Goal: Information Seeking & Learning: Learn about a topic

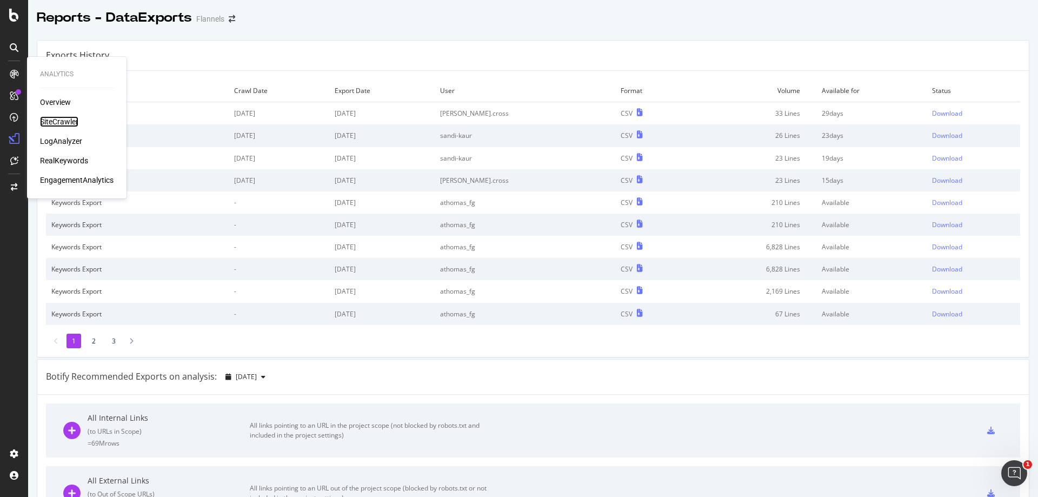
click at [50, 120] on div "SiteCrawler" at bounding box center [59, 121] width 38 height 11
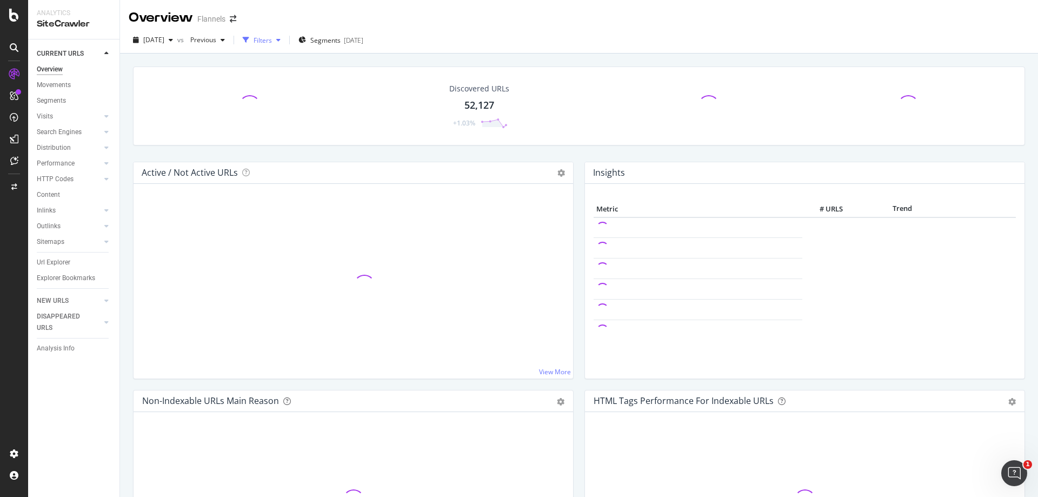
click at [285, 43] on div "Filters" at bounding box center [261, 40] width 47 height 16
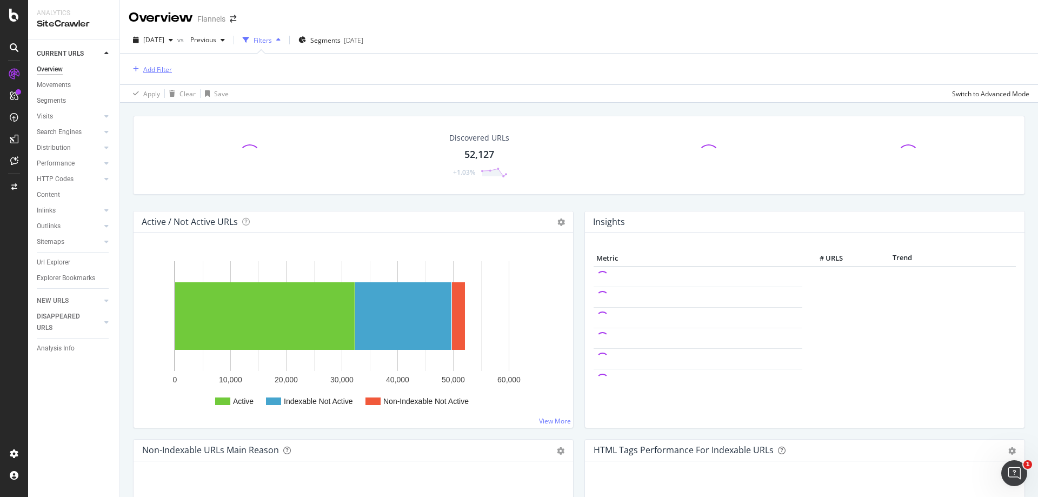
click at [147, 67] on div "Add Filter" at bounding box center [157, 69] width 29 height 9
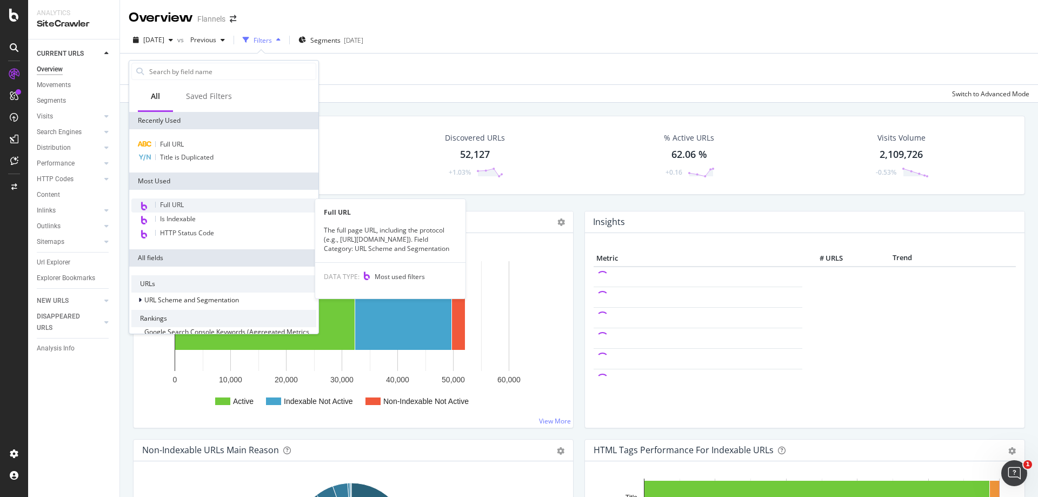
click at [180, 205] on span "Full URL" at bounding box center [172, 204] width 24 height 9
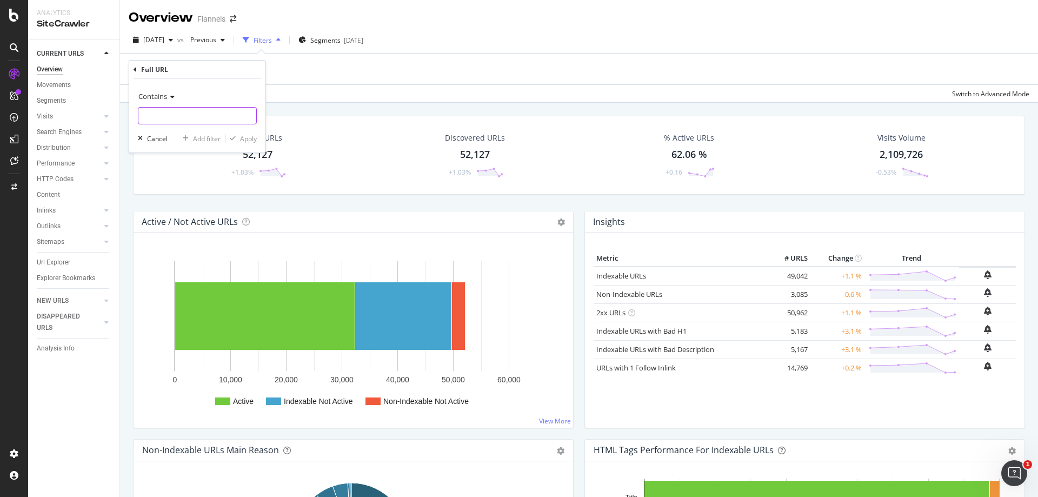
click at [205, 114] on input "text" at bounding box center [197, 115] width 118 height 17
click at [170, 117] on input "text" at bounding box center [197, 115] width 118 height 17
paste input "[URL][DOMAIN_NAME]"
type input "[URL][DOMAIN_NAME]"
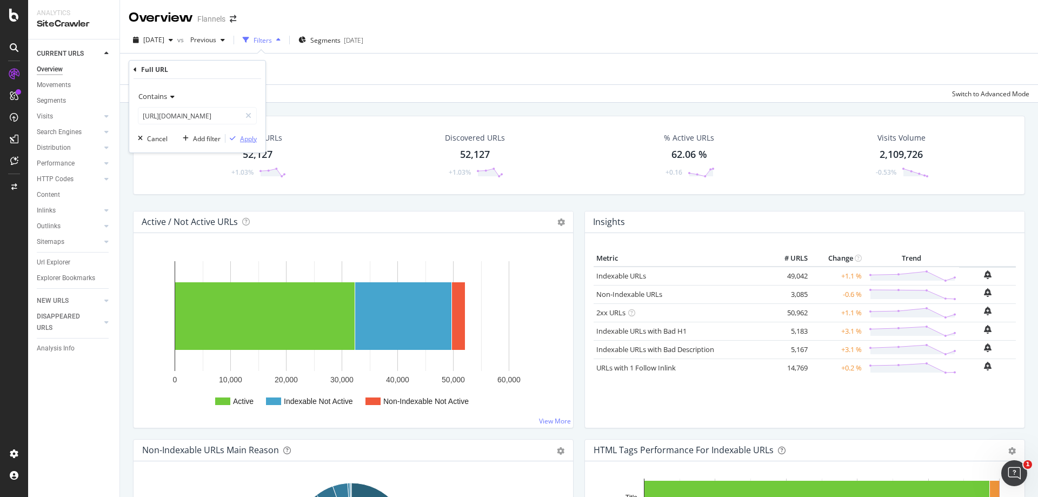
click at [241, 141] on div "Apply" at bounding box center [248, 138] width 17 height 9
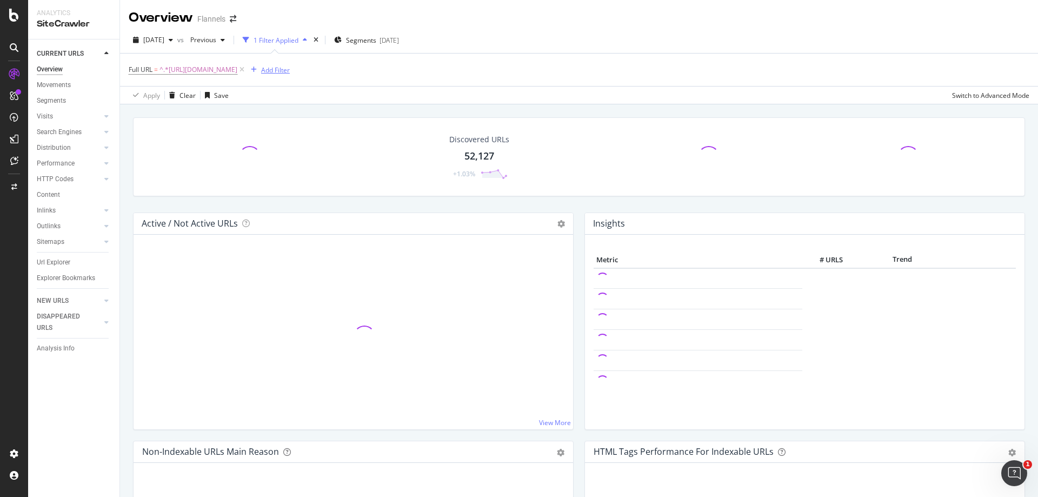
click at [261, 70] on div "button" at bounding box center [254, 70] width 15 height 6
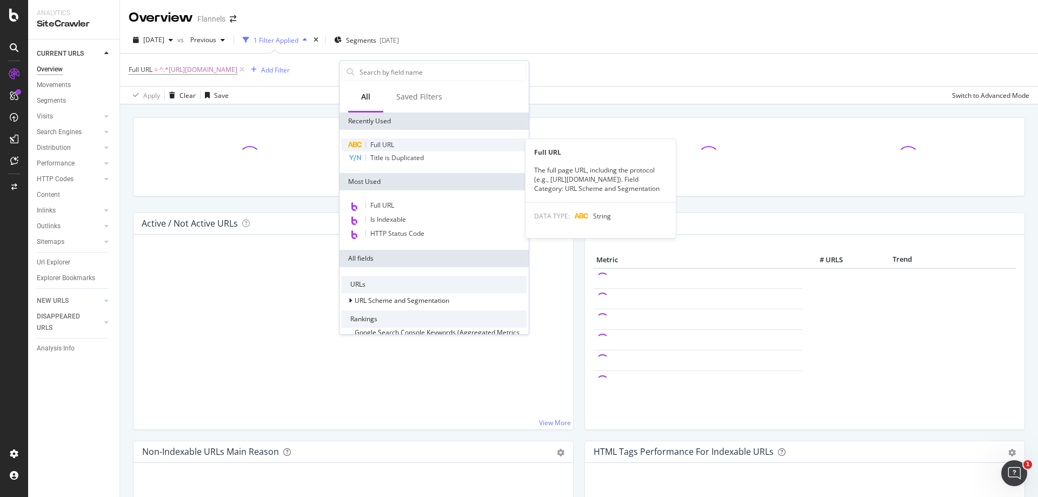
click at [377, 143] on span "Full URL" at bounding box center [382, 144] width 24 height 9
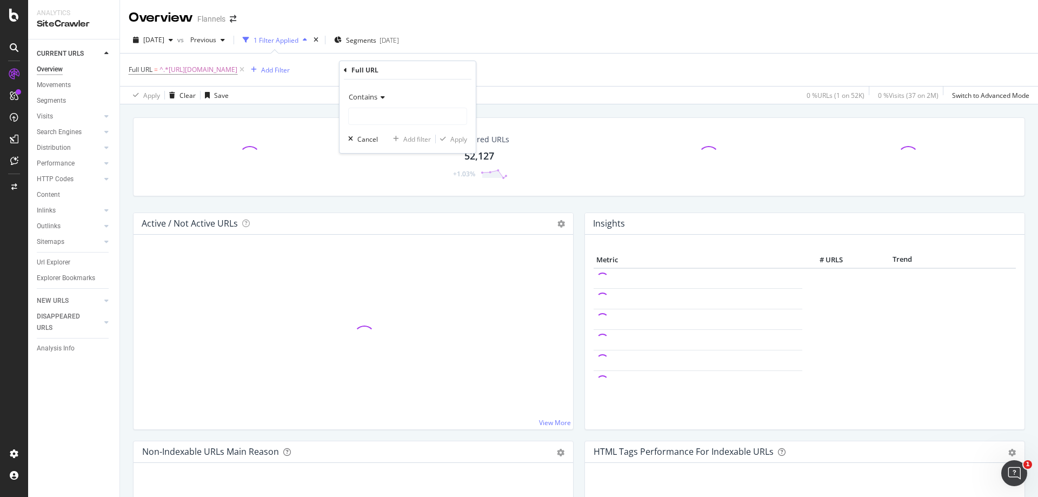
click at [561, 101] on div "Apply Clear Save 0 % URLs ( 1 on 52K ) 0 % Visits ( 37 on 2M ) Switch to Advanc…" at bounding box center [579, 95] width 918 height 18
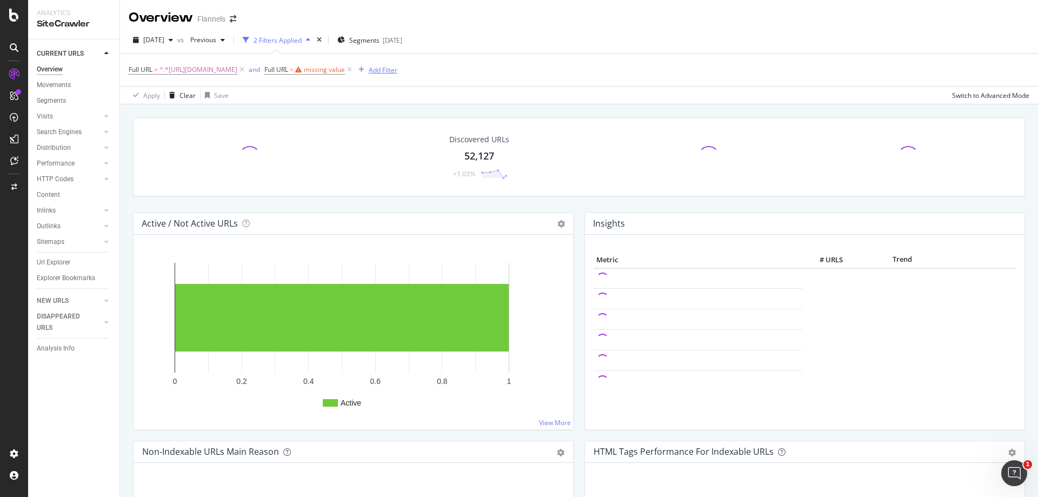
click at [369, 70] on div "button" at bounding box center [361, 70] width 15 height 6
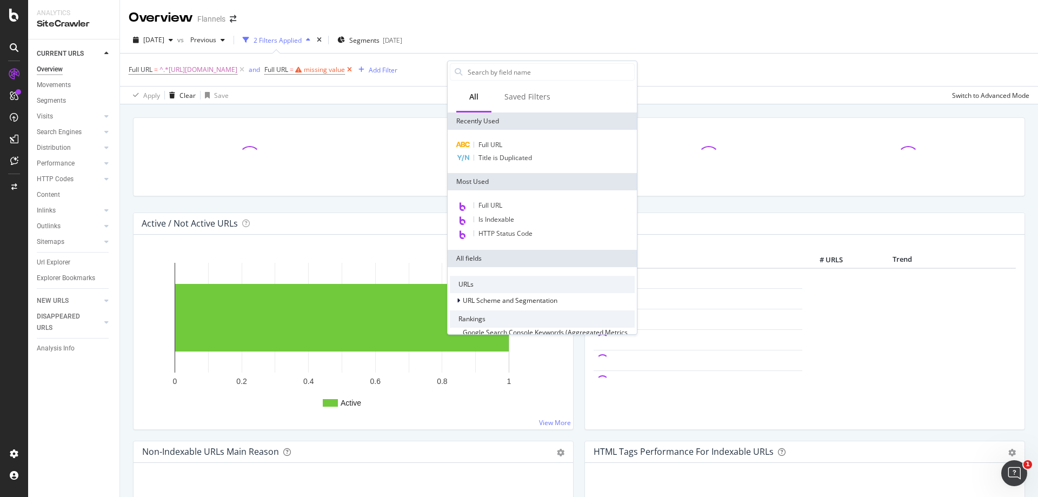
click at [354, 70] on icon at bounding box center [349, 69] width 9 height 11
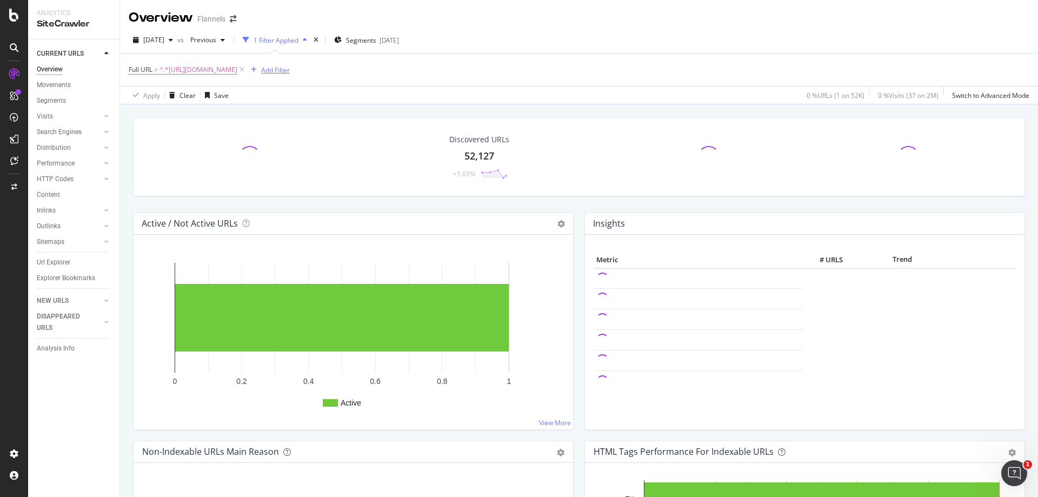
click at [290, 70] on div "Add Filter" at bounding box center [275, 69] width 29 height 9
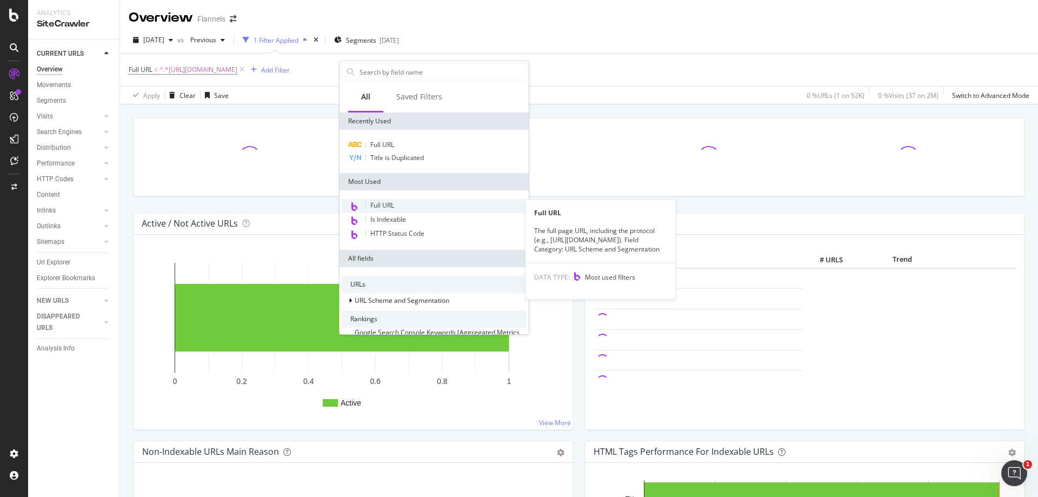
click at [376, 208] on span "Full URL" at bounding box center [382, 205] width 24 height 9
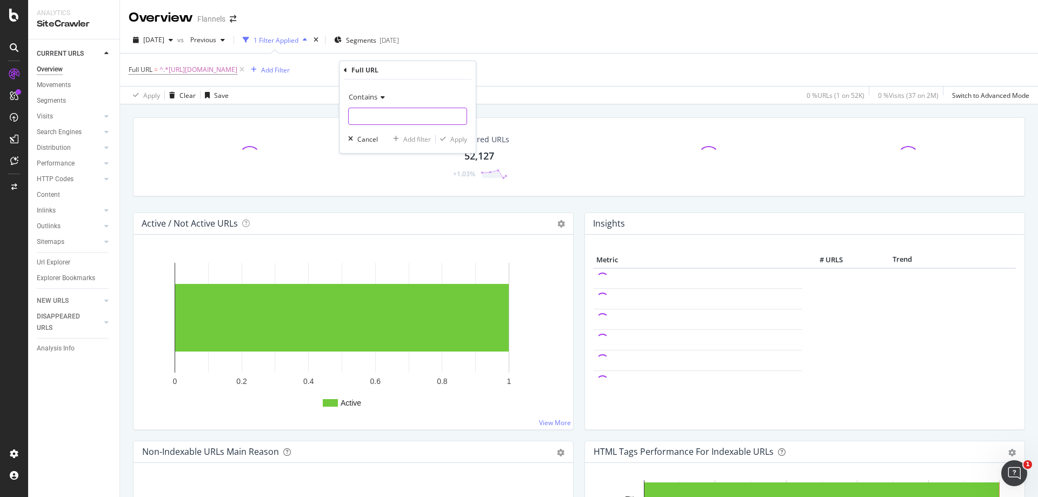
click at [379, 120] on input "text" at bounding box center [408, 116] width 118 height 17
click at [367, 144] on div "Cancel" at bounding box center [361, 139] width 34 height 10
click at [247, 72] on icon at bounding box center [241, 69] width 9 height 11
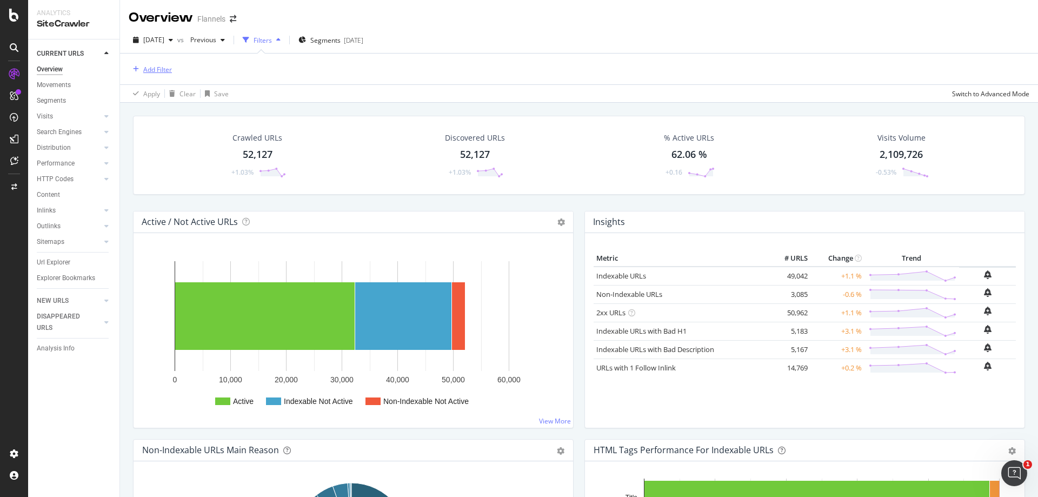
click at [155, 65] on div "Add Filter" at bounding box center [157, 69] width 29 height 9
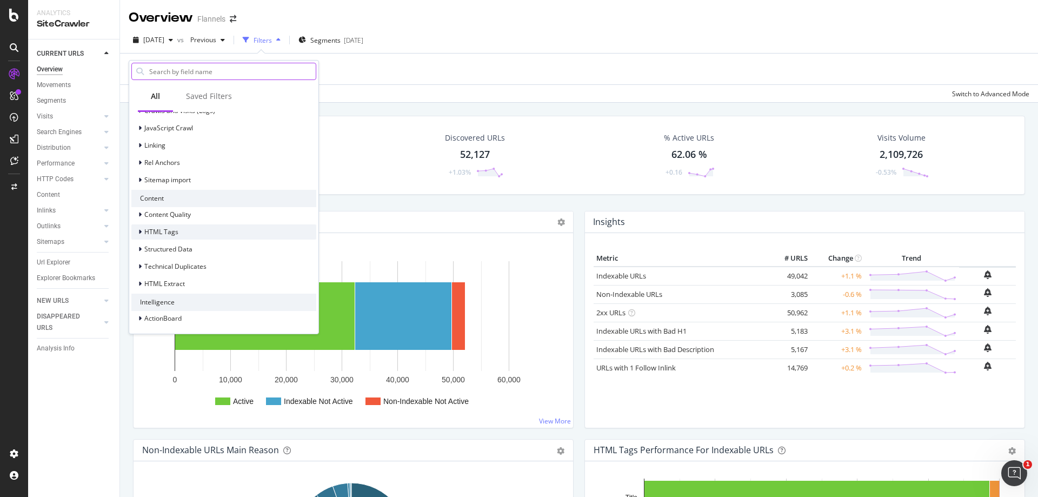
scroll to position [353, 0]
click at [435, 69] on div "Add Filter" at bounding box center [579, 69] width 901 height 31
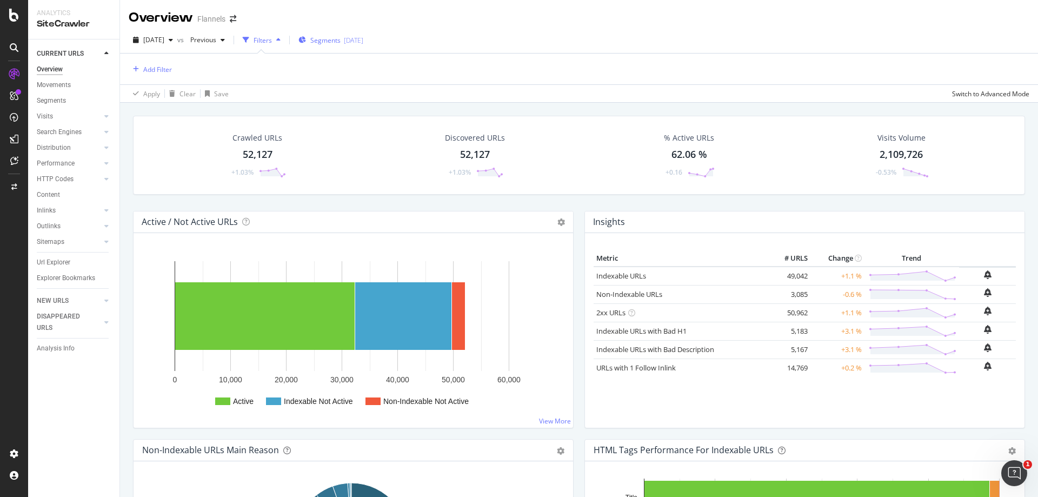
click at [341, 42] on span "Segments" at bounding box center [325, 40] width 30 height 9
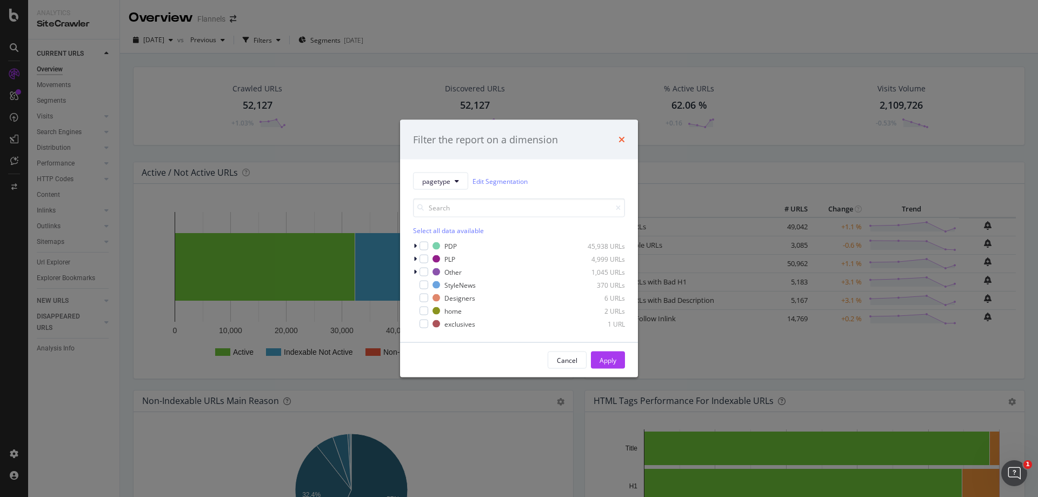
click at [621, 141] on icon "times" at bounding box center [622, 139] width 6 height 9
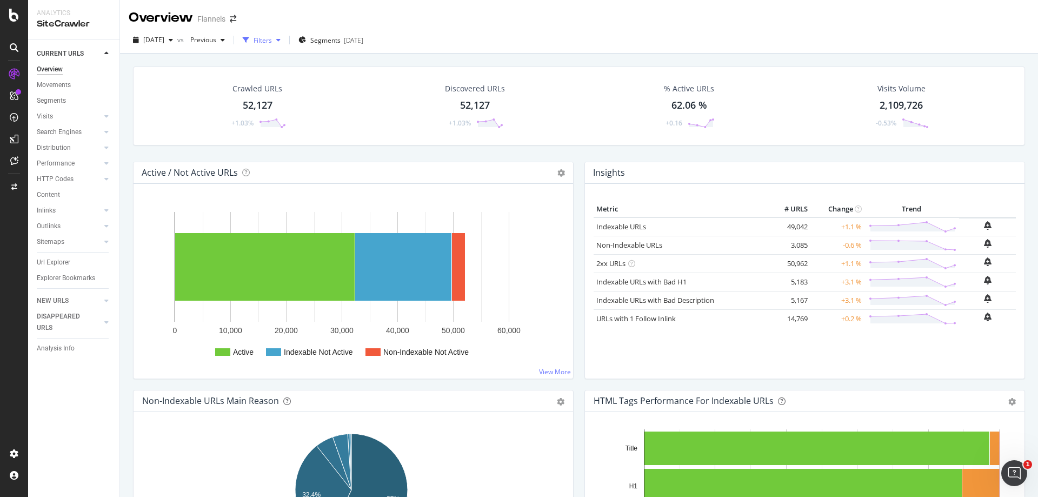
click at [272, 37] on div "Filters" at bounding box center [263, 40] width 18 height 9
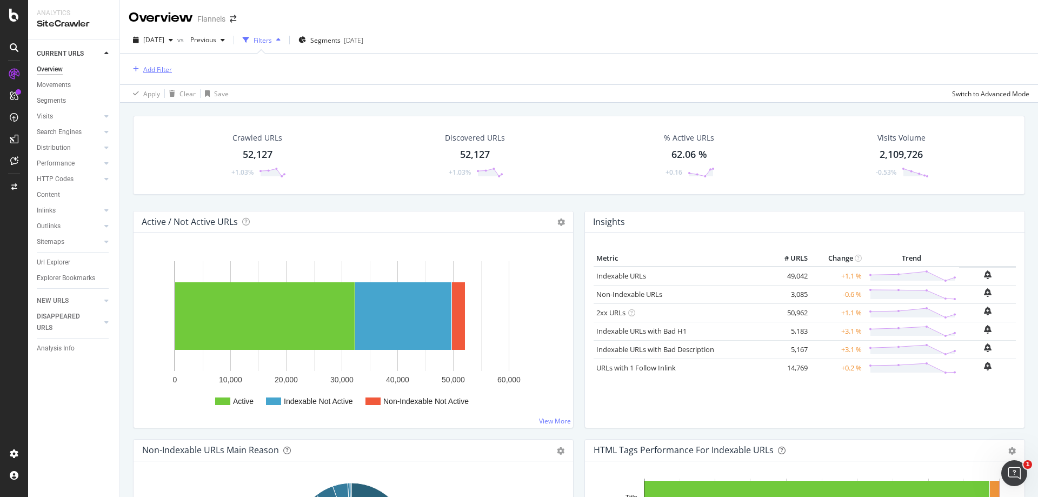
click at [143, 74] on div "Add Filter" at bounding box center [150, 69] width 43 height 12
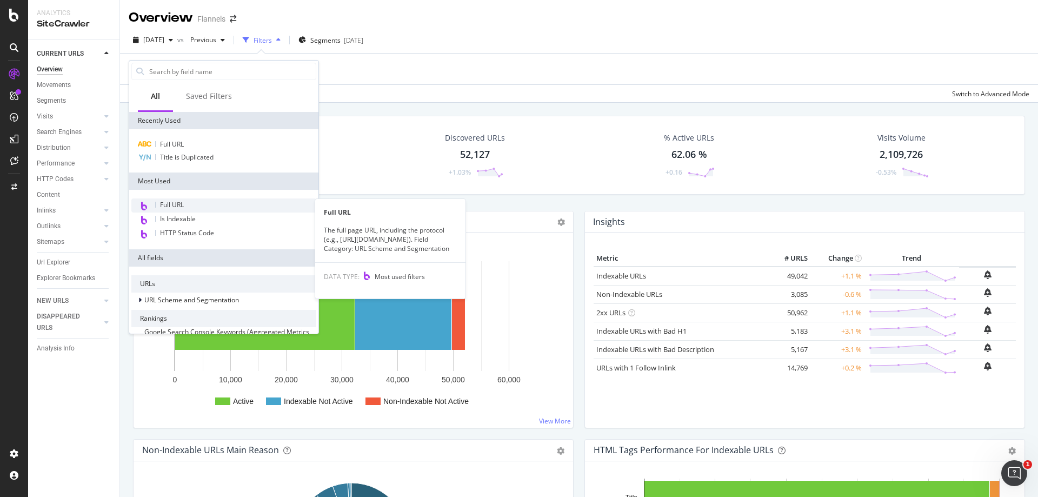
click at [186, 202] on div "Full URL" at bounding box center [223, 205] width 185 height 14
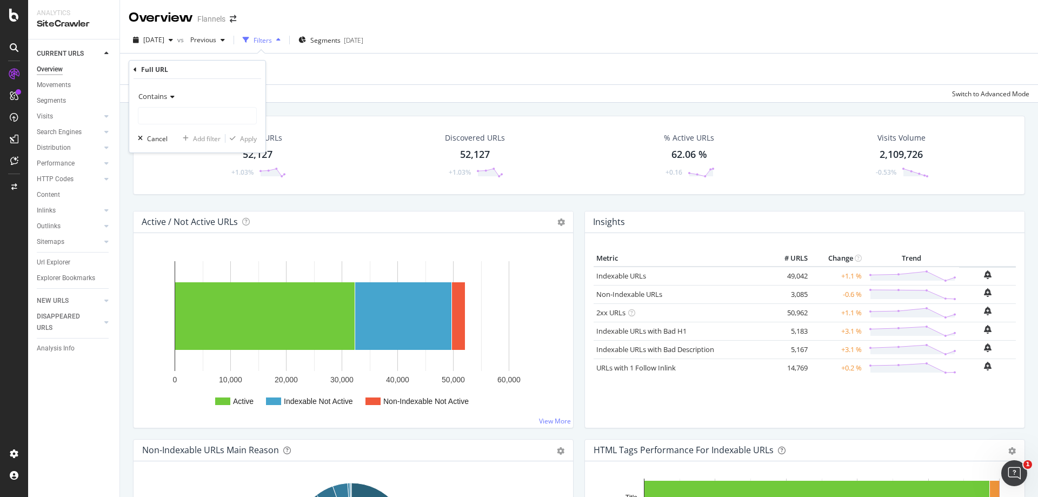
click at [182, 127] on div "Contains Cancel Add filter Apply" at bounding box center [197, 116] width 136 height 74
click at [181, 120] on input "text" at bounding box center [197, 115] width 118 height 17
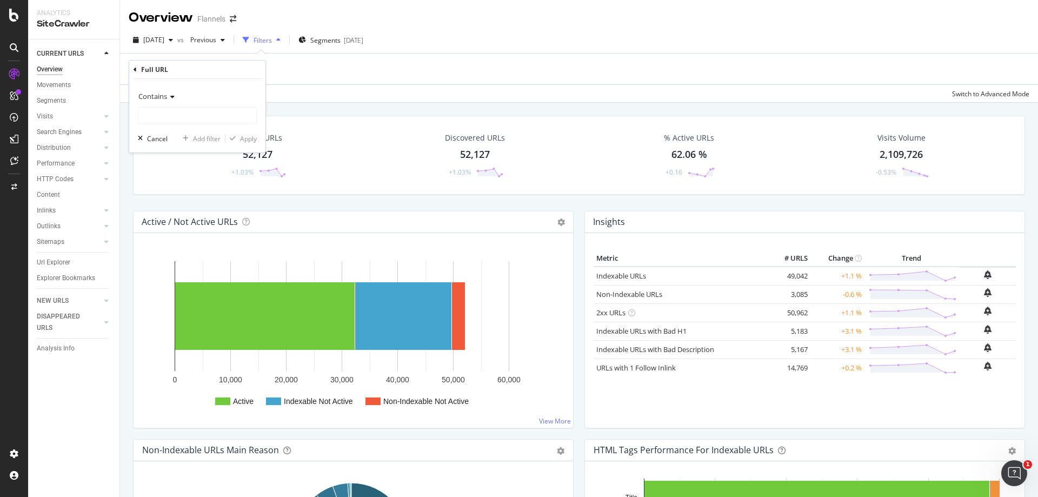
click at [178, 100] on div "Contains" at bounding box center [197, 96] width 119 height 17
click at [192, 87] on div "Contains Cancel Add filter Apply" at bounding box center [197, 116] width 136 height 74
click at [55, 102] on div "Segments" at bounding box center [51, 100] width 29 height 11
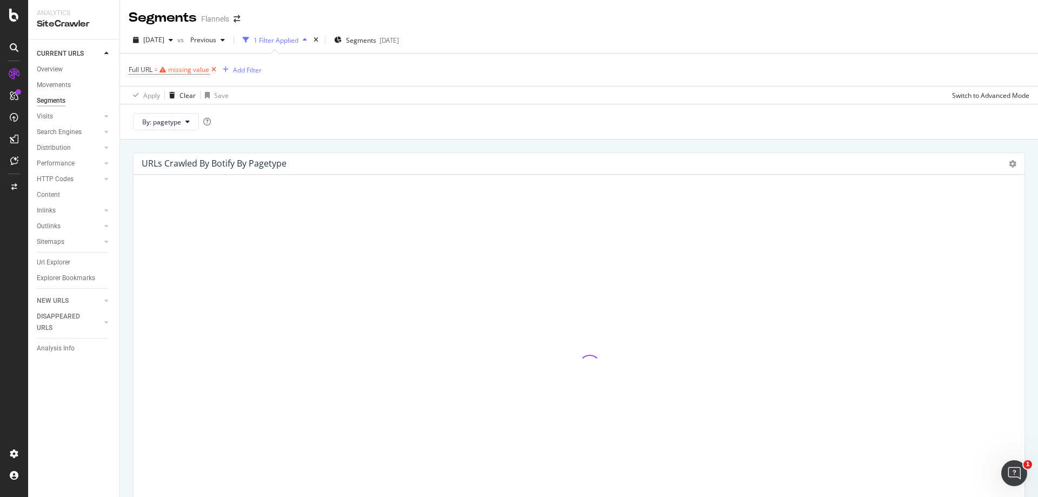
click at [215, 69] on icon at bounding box center [213, 69] width 9 height 11
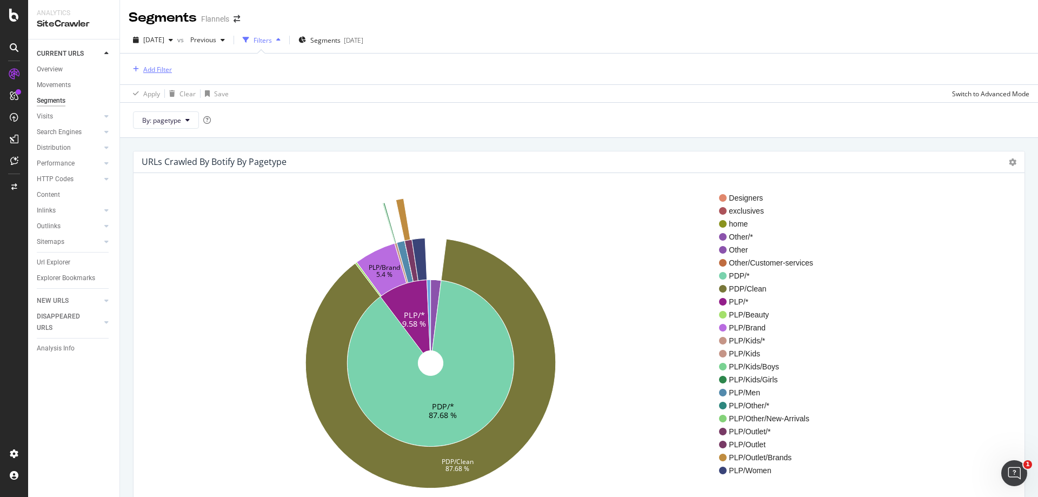
click at [163, 72] on div "Add Filter" at bounding box center [157, 69] width 29 height 9
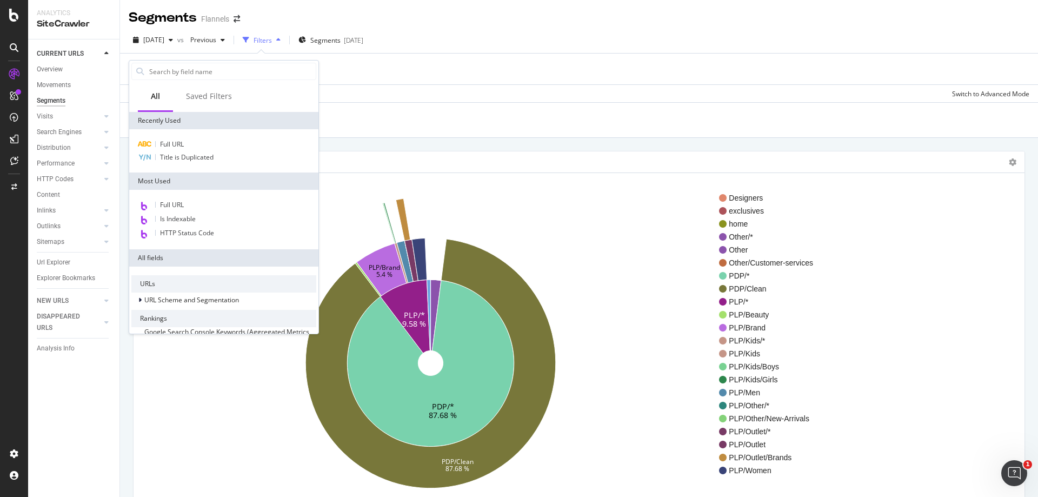
click at [360, 140] on div "URLs Crawled By Botify By pagetype Sunburst Treemap Table Expand Export as CSV …" at bounding box center [579, 386] width 918 height 497
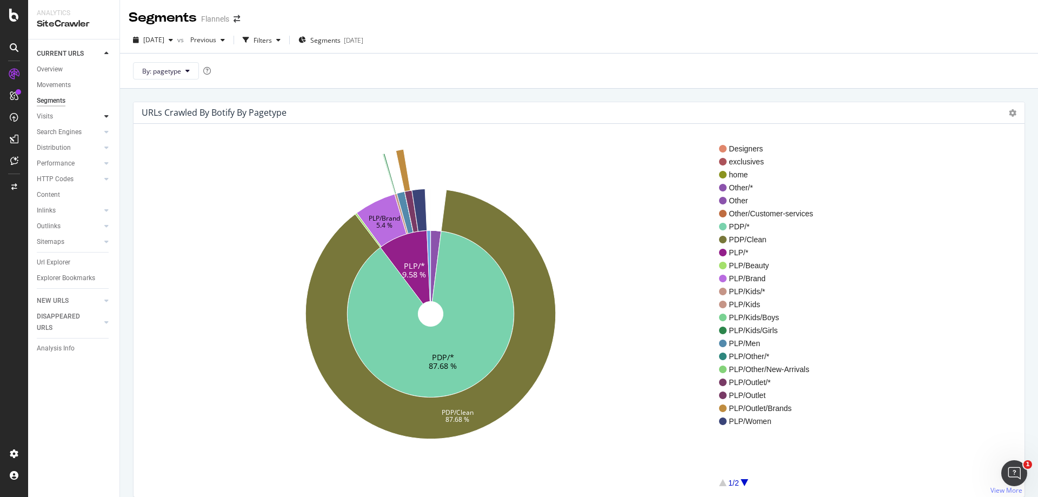
click at [106, 117] on icon at bounding box center [106, 116] width 4 height 6
click at [107, 129] on icon at bounding box center [106, 132] width 4 height 6
click at [103, 144] on div at bounding box center [106, 147] width 11 height 11
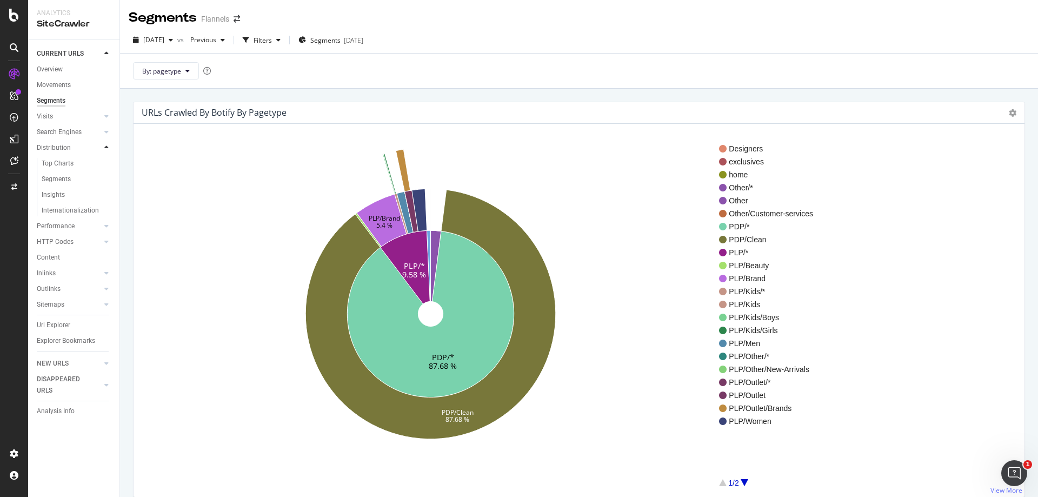
click at [103, 144] on div at bounding box center [106, 147] width 11 height 11
click at [103, 162] on div at bounding box center [106, 163] width 11 height 11
click at [272, 44] on div "Filters" at bounding box center [263, 40] width 18 height 9
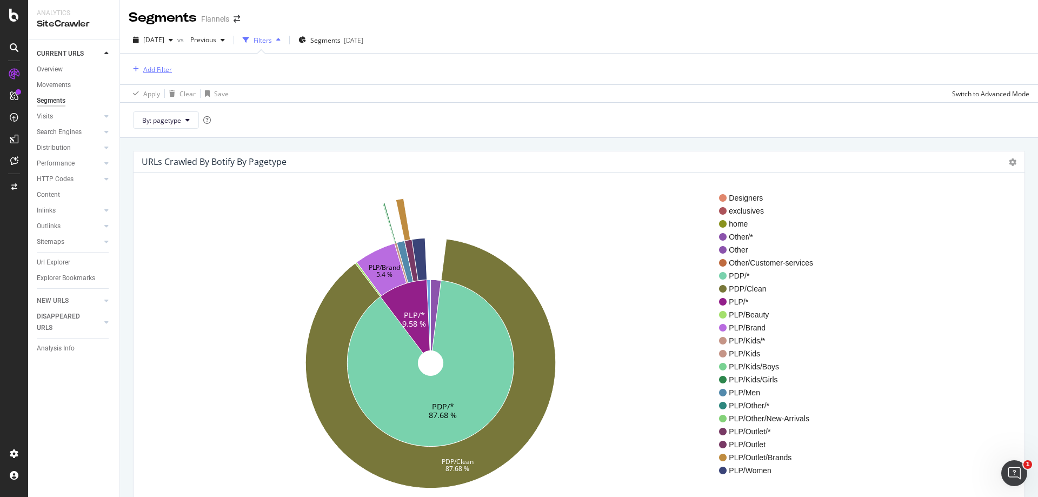
click at [144, 69] on div "Add Filter" at bounding box center [157, 69] width 29 height 9
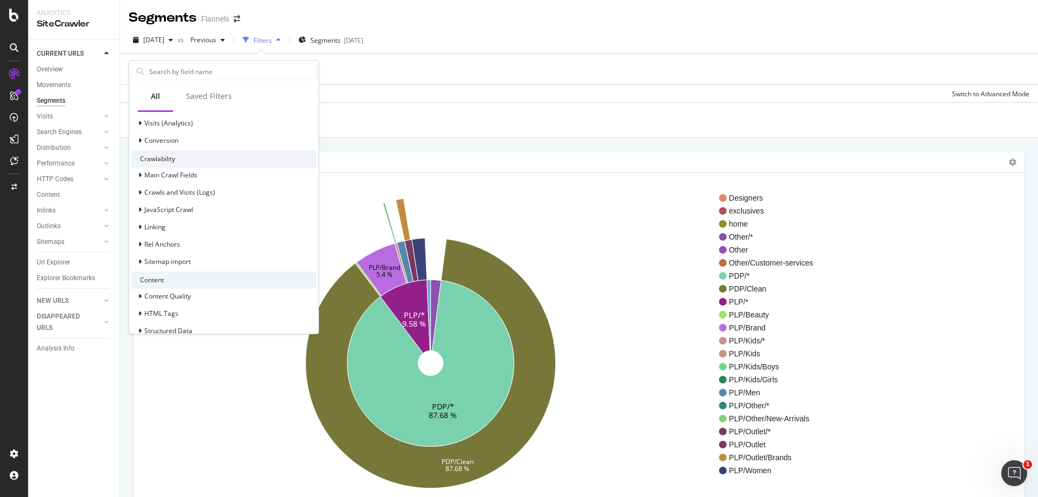
scroll to position [54, 0]
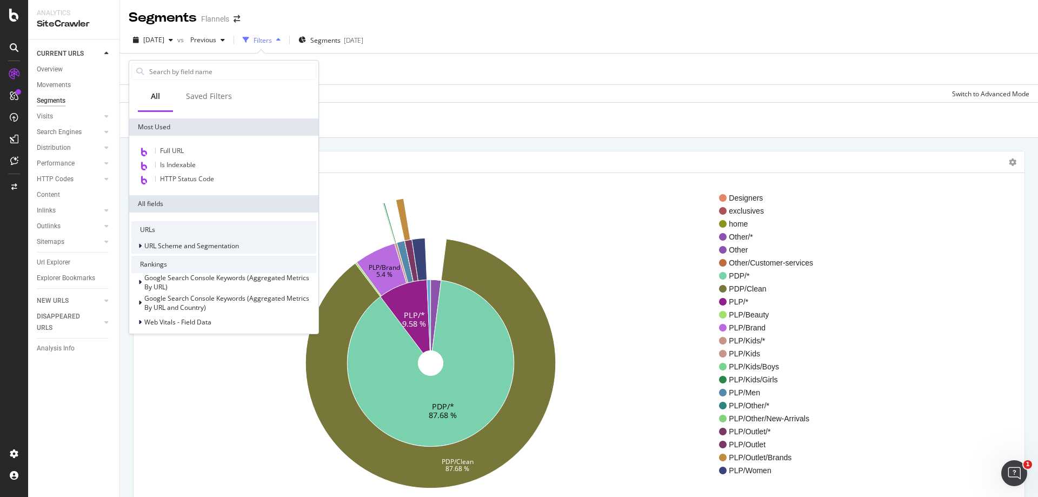
click at [139, 246] on icon at bounding box center [139, 246] width 3 height 6
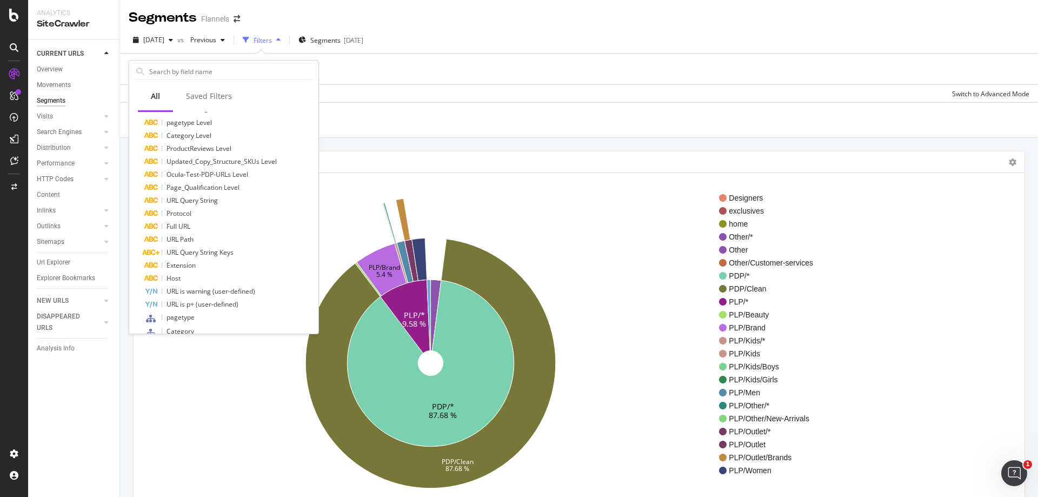
scroll to position [210, 0]
click at [661, 128] on div "By: pagetype" at bounding box center [579, 119] width 918 height 35
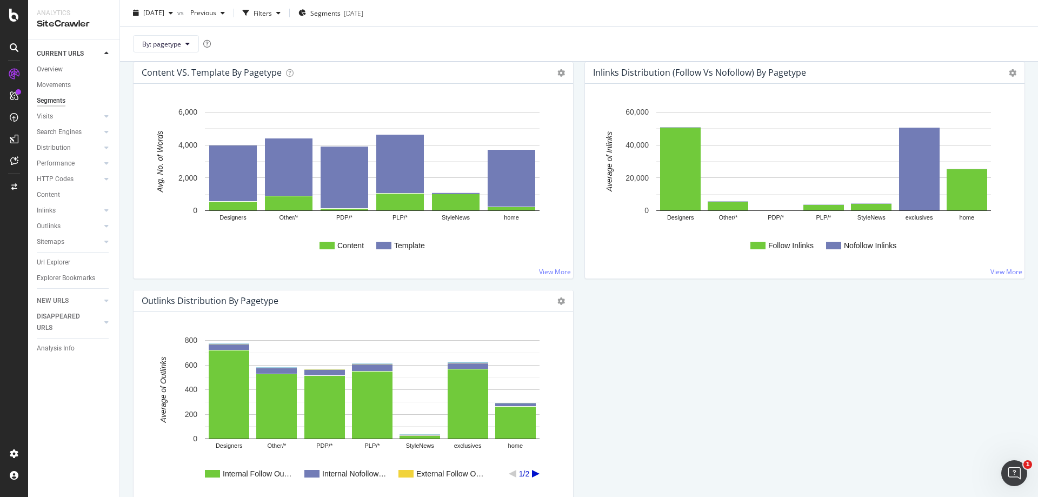
scroll to position [1190, 0]
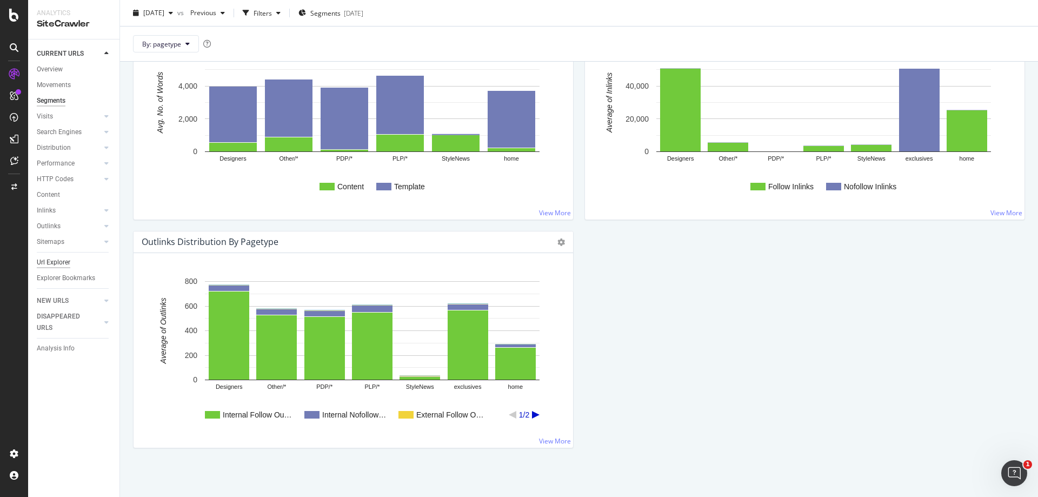
click at [55, 262] on div "Url Explorer" at bounding box center [54, 262] width 34 height 11
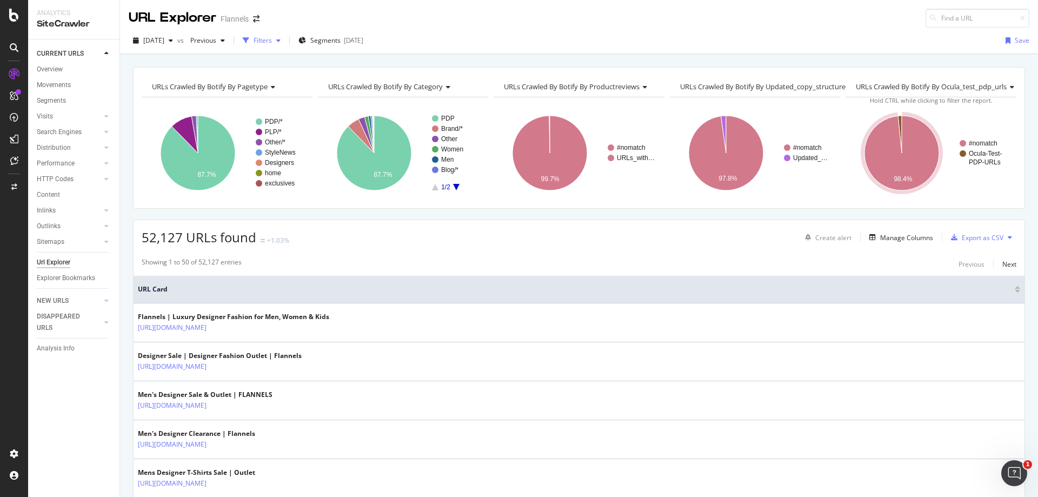
click at [272, 39] on div "Filters" at bounding box center [263, 40] width 18 height 9
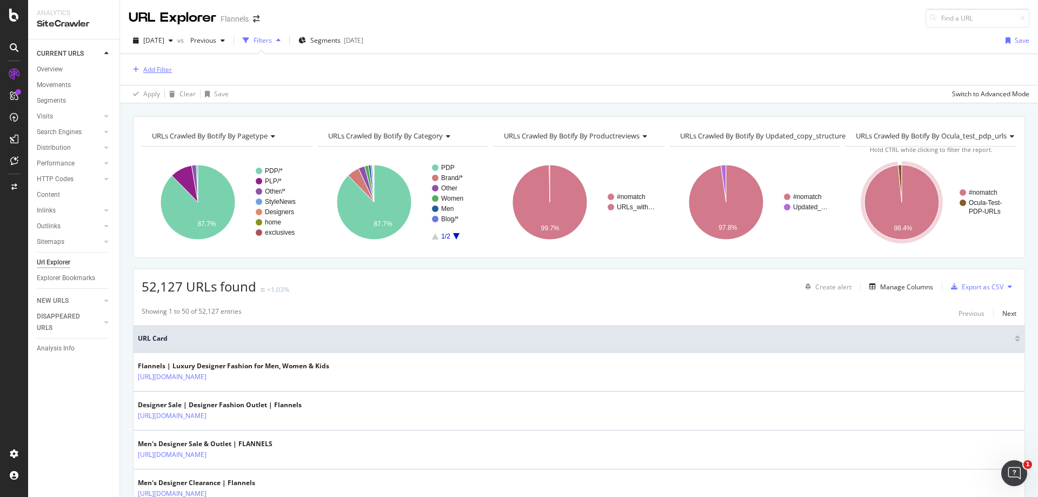
click at [157, 65] on div "Add Filter" at bounding box center [157, 69] width 29 height 9
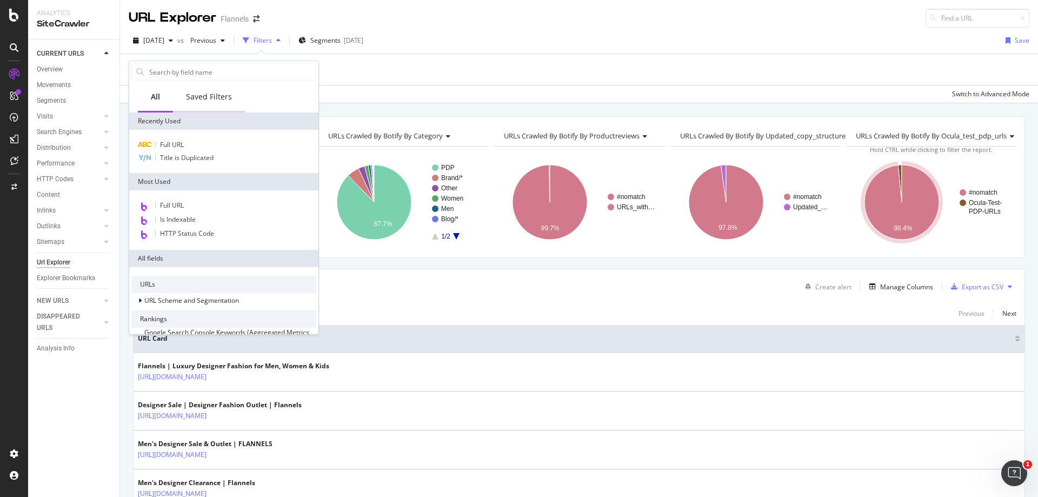
click at [219, 98] on div "Saved Filters" at bounding box center [209, 96] width 46 height 11
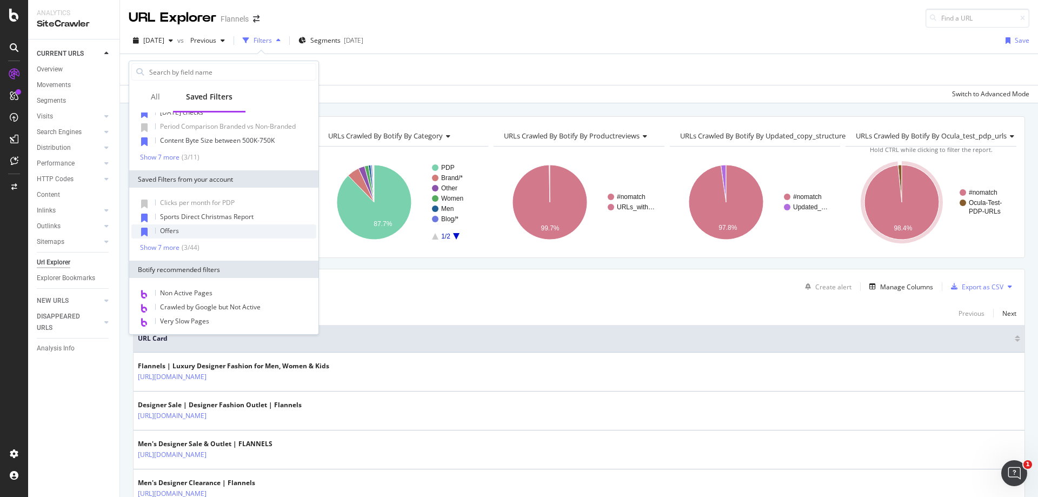
scroll to position [49, 0]
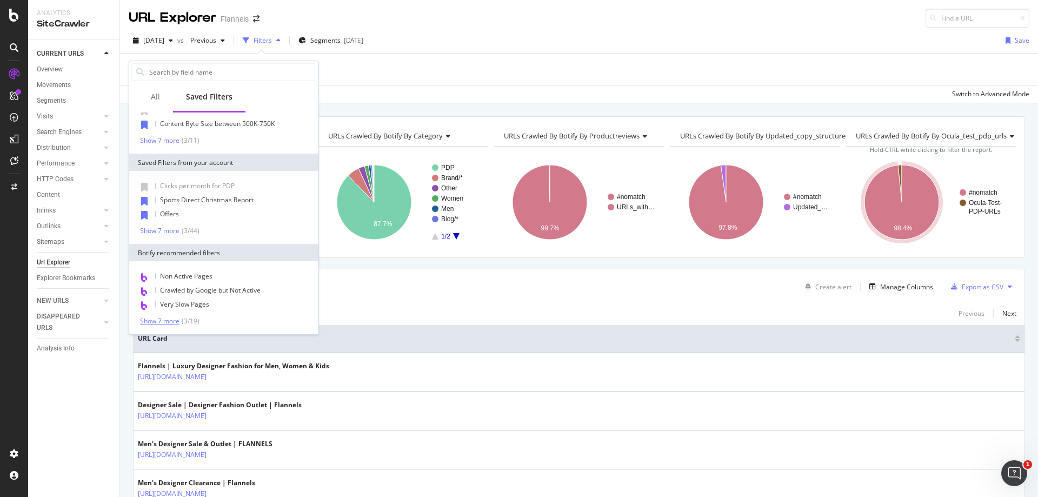
click at [162, 322] on div "Show 7 more" at bounding box center [159, 321] width 39 height 8
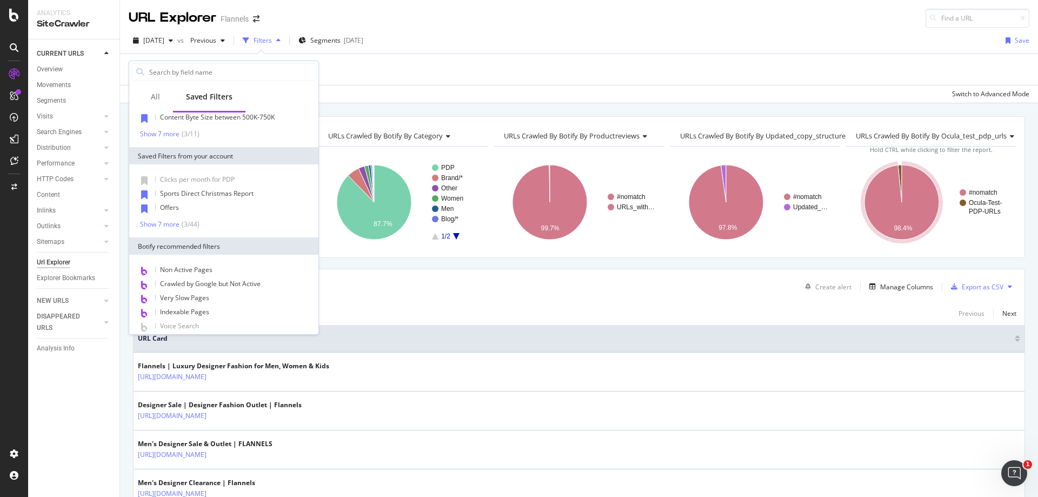
scroll to position [0, 0]
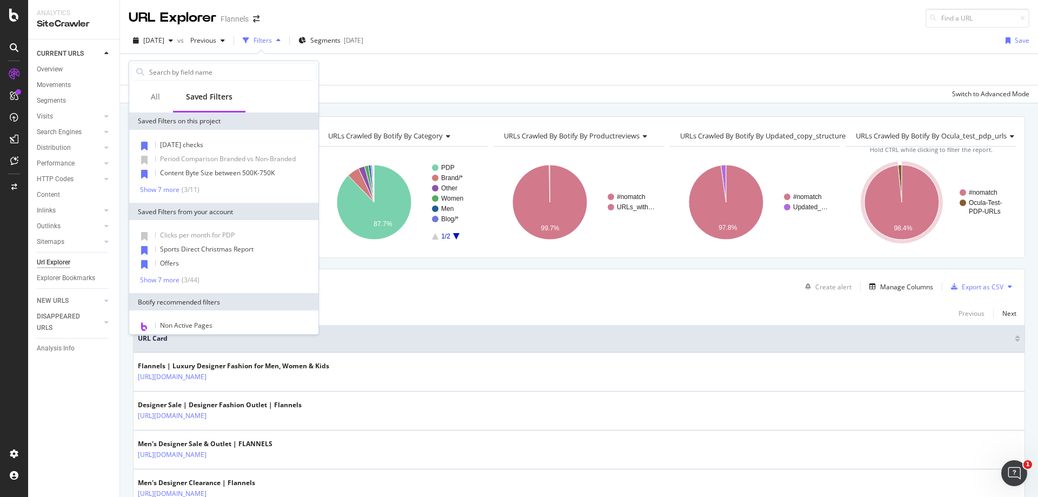
click at [377, 78] on div "Add Filter" at bounding box center [579, 69] width 901 height 31
